Goal: Communication & Community: Answer question/provide support

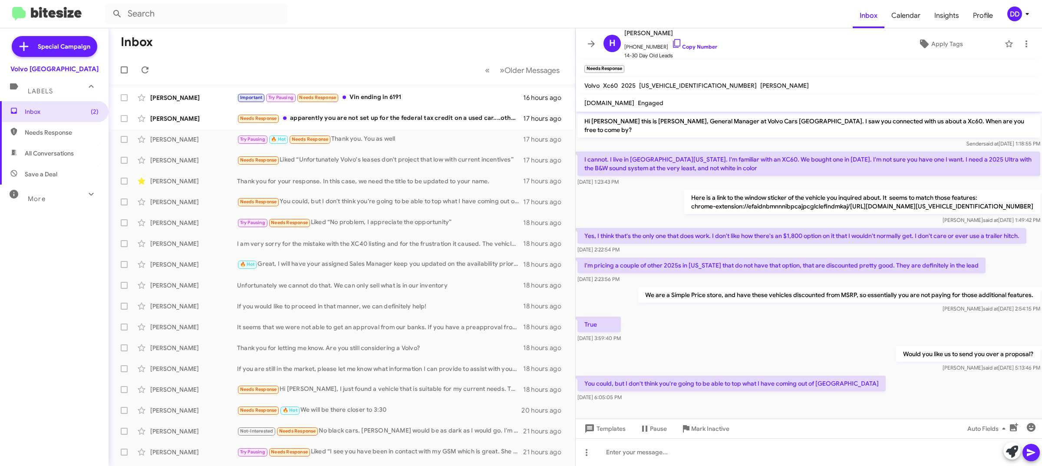
scroll to position [3, 0]
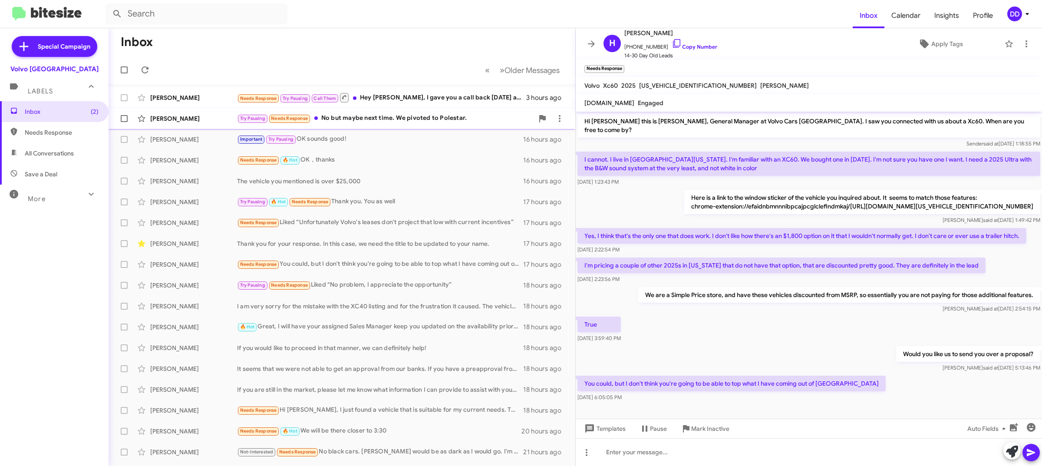
click at [387, 118] on div "Try Pausing Needs Response No but maybe next time. We pivoted to Polestar." at bounding box center [385, 118] width 297 height 10
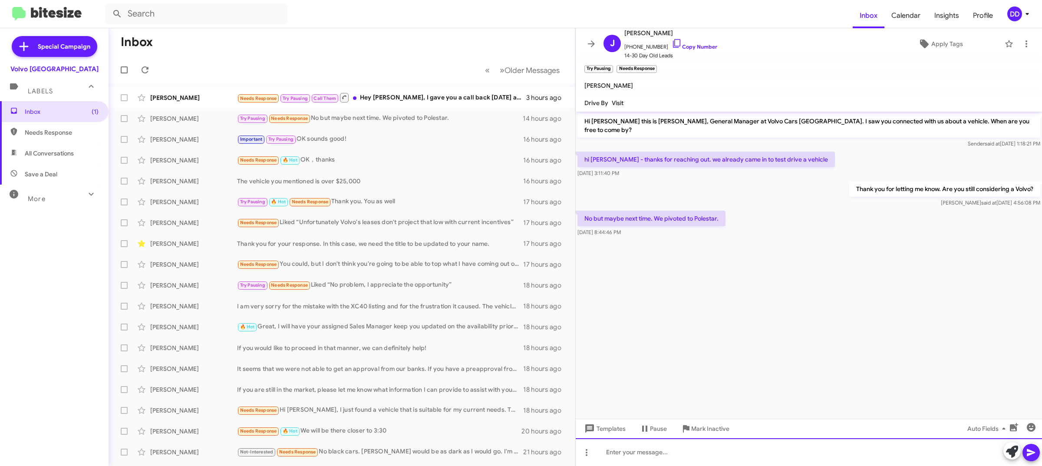
click at [810, 461] on div at bounding box center [809, 452] width 466 height 28
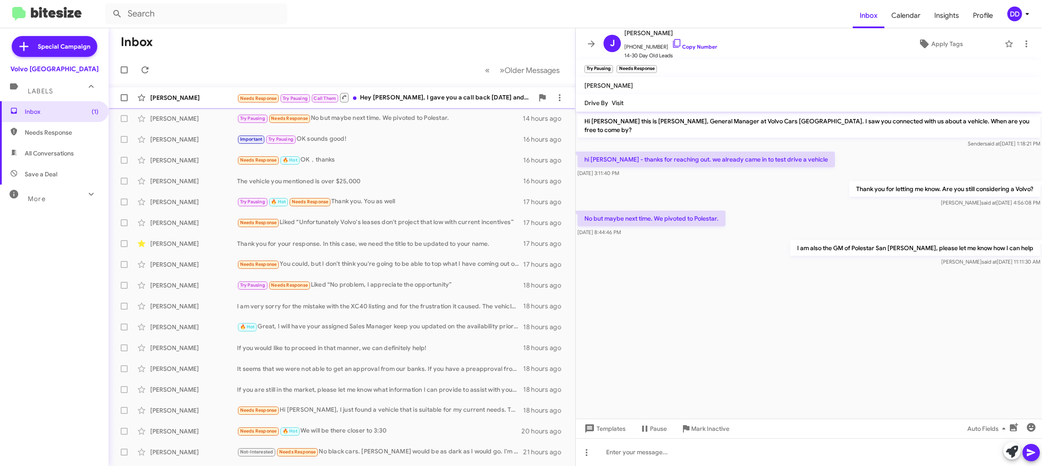
click at [394, 99] on div "Needs Response Try Pausing Call Them Hey [PERSON_NAME], I gave you a call back …" at bounding box center [385, 97] width 297 height 11
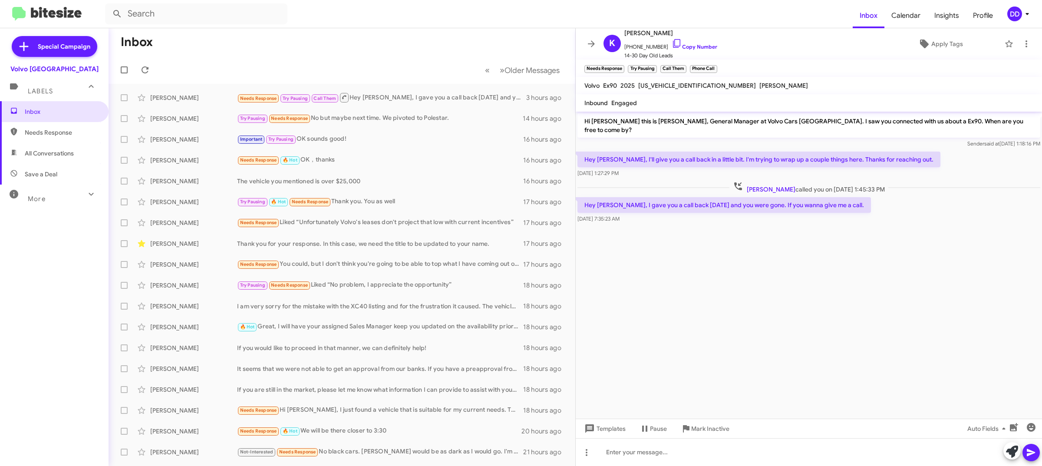
click at [771, 274] on cdk-virtual-scroll-viewport "Hi [PERSON_NAME] this is [PERSON_NAME], General Manager at Volvo Cars [GEOGRAPH…" at bounding box center [809, 265] width 466 height 307
click at [695, 44] on link "Copy Number" at bounding box center [695, 46] width 46 height 7
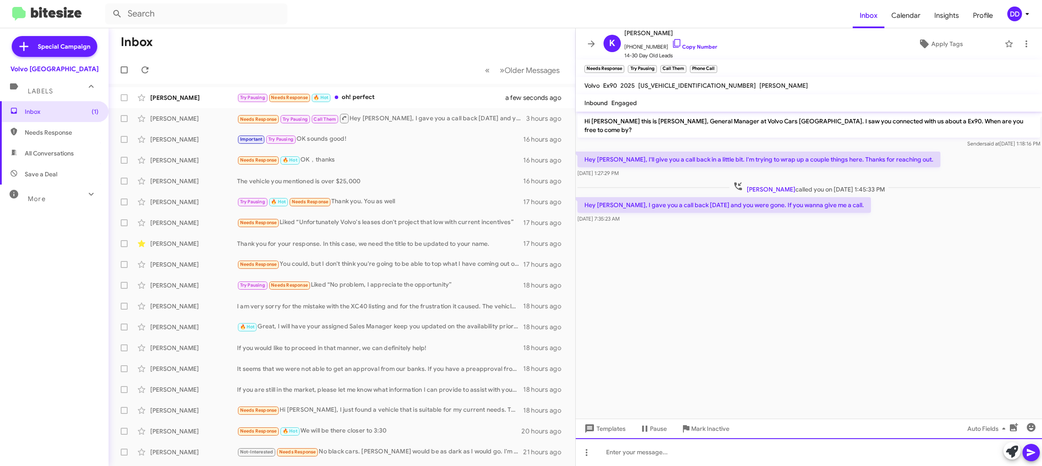
click at [798, 457] on div at bounding box center [809, 452] width 466 height 28
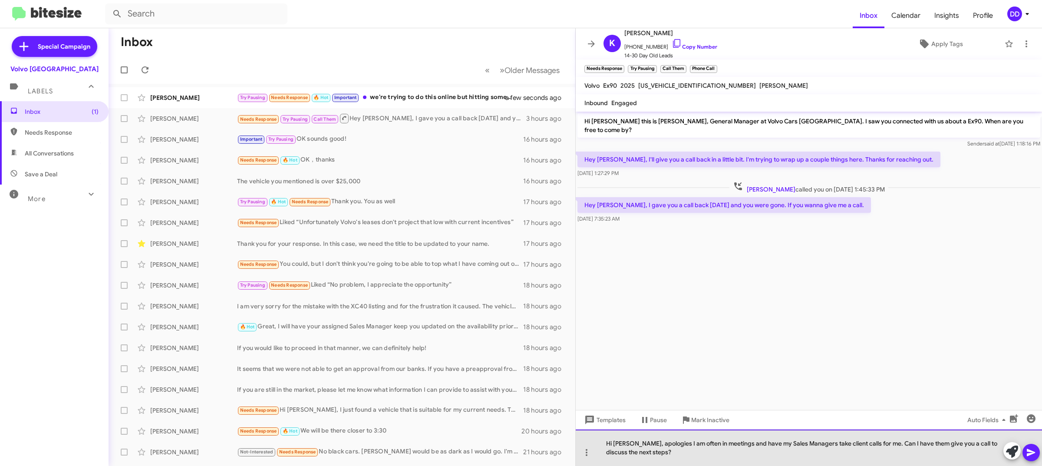
click at [723, 441] on div "Hi [PERSON_NAME], apologies I am often in meetings and have my Sales Managers t…" at bounding box center [809, 448] width 466 height 36
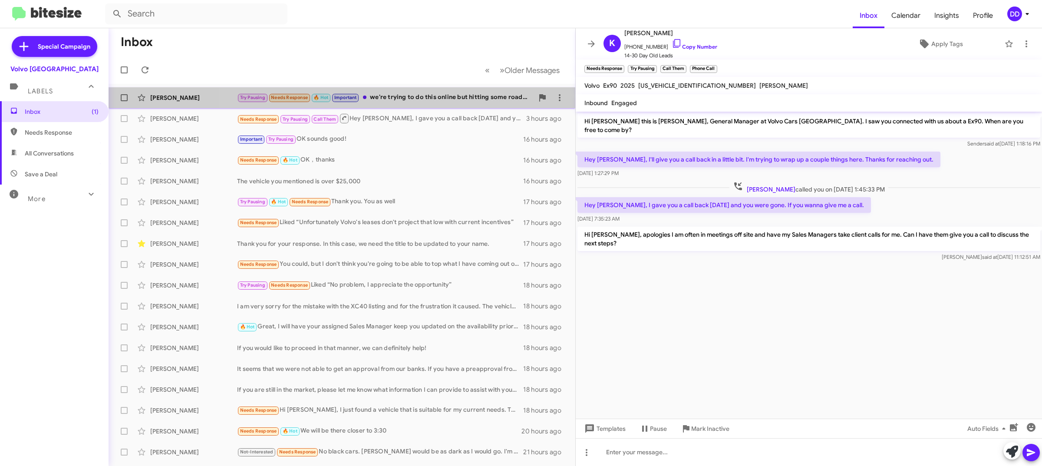
click at [384, 96] on div "Try Pausing Needs Response 🔥 Hot Important we're trying to do this online but h…" at bounding box center [385, 98] width 297 height 10
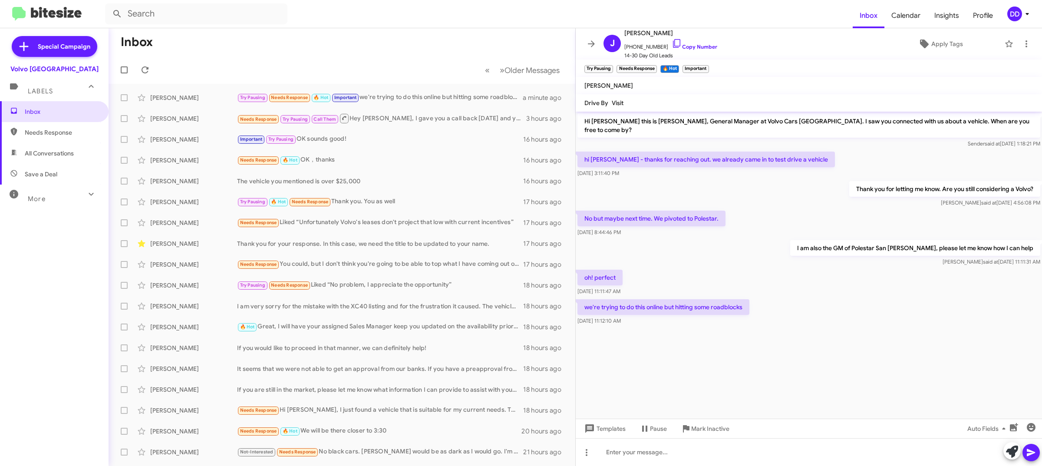
click at [755, 298] on div "we're trying to do this online but hitting some roadblocks [DATE] 11:12:10 AM" at bounding box center [809, 313] width 466 height 30
click at [792, 457] on div at bounding box center [809, 452] width 466 height 28
